Goal: Task Accomplishment & Management: Use online tool/utility

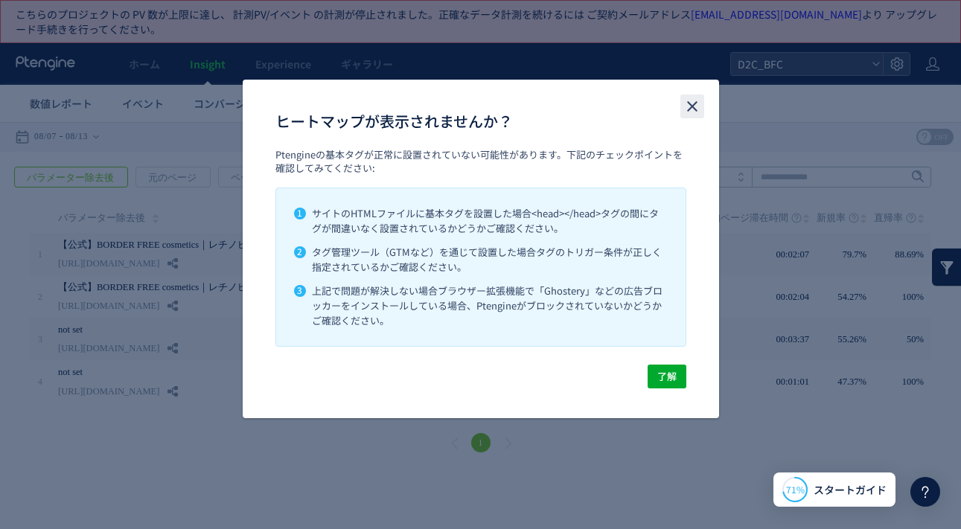
click at [696, 109] on icon "close" at bounding box center [693, 107] width 18 height 18
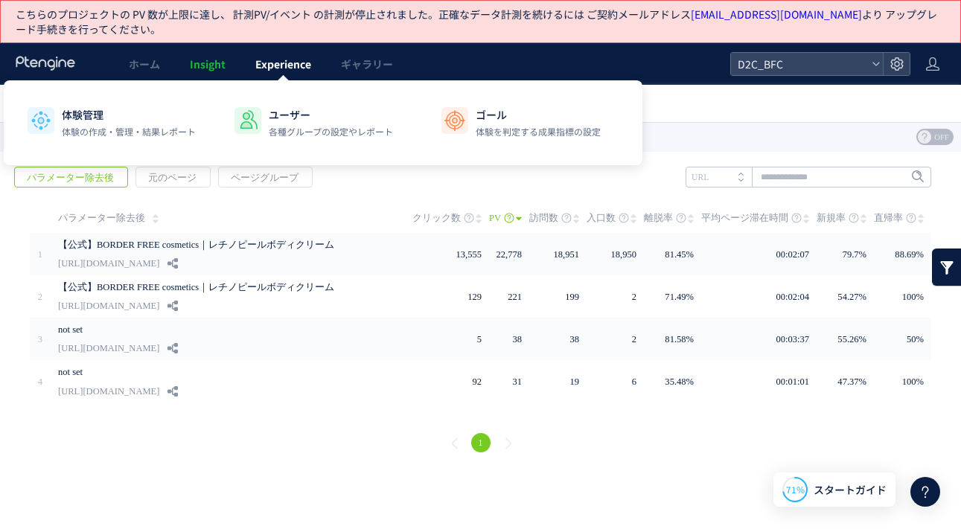
click at [267, 63] on span "Experience" at bounding box center [283, 64] width 56 height 15
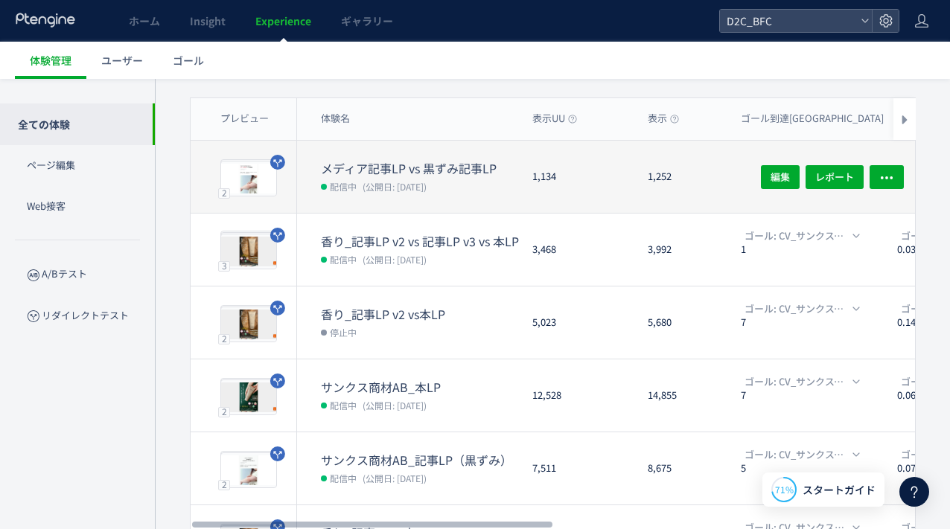
click at [427, 180] on span "(公開日: [DATE])" at bounding box center [395, 186] width 64 height 13
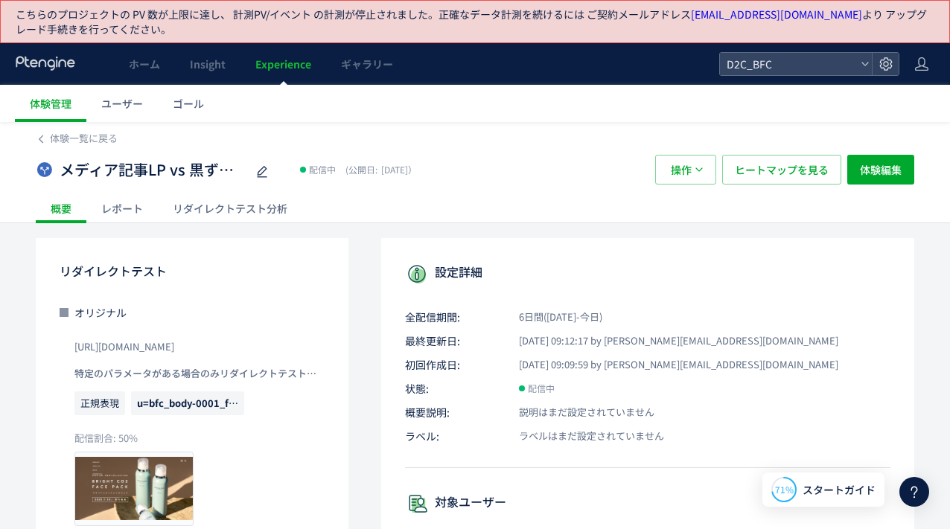
click at [228, 214] on div "リダイレクトテスト分析" at bounding box center [230, 209] width 144 height 30
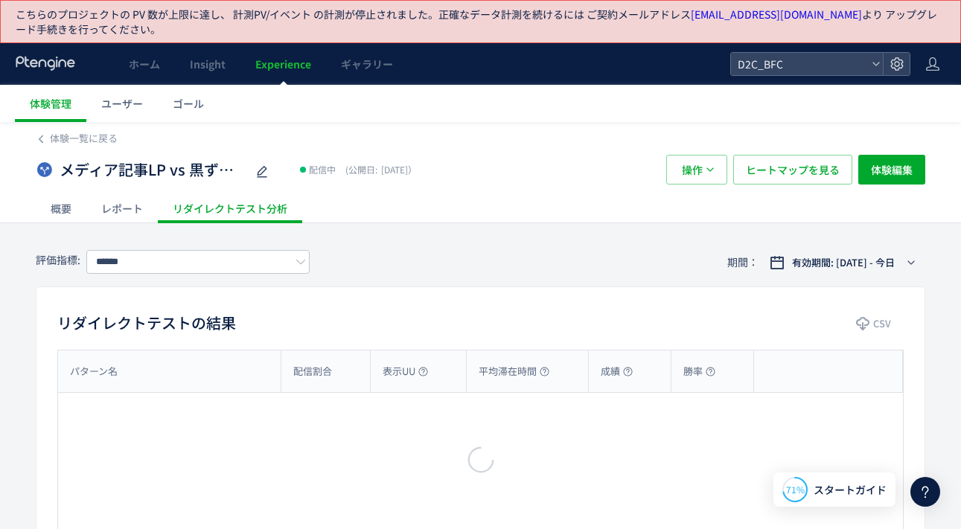
type input "**********"
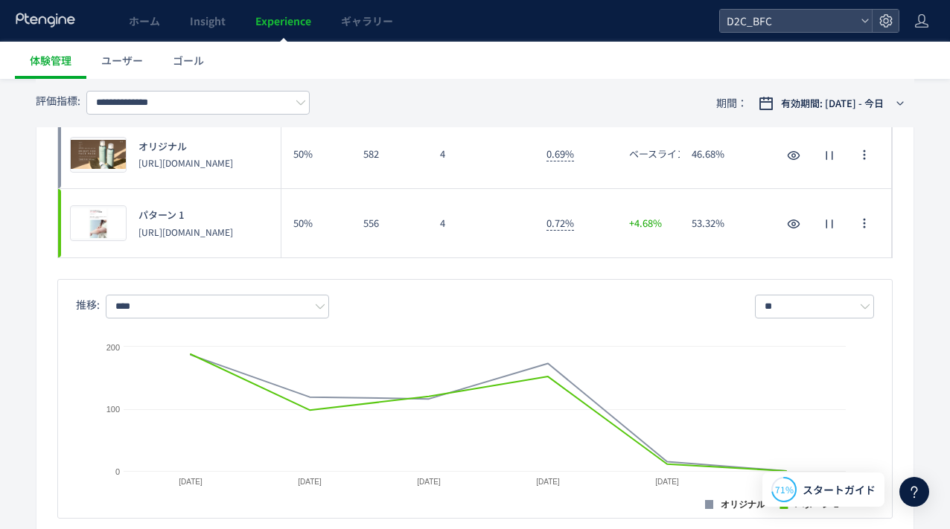
scroll to position [150, 0]
